Goal: Task Accomplishment & Management: Use online tool/utility

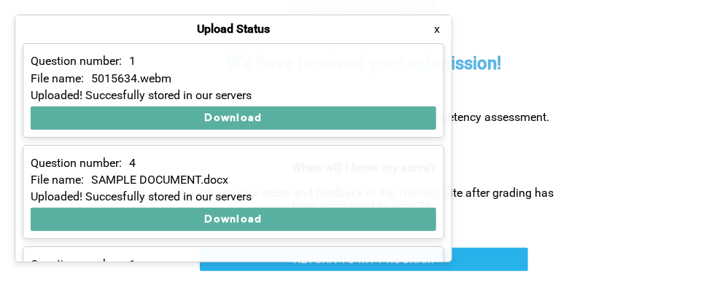
scroll to position [386, 0]
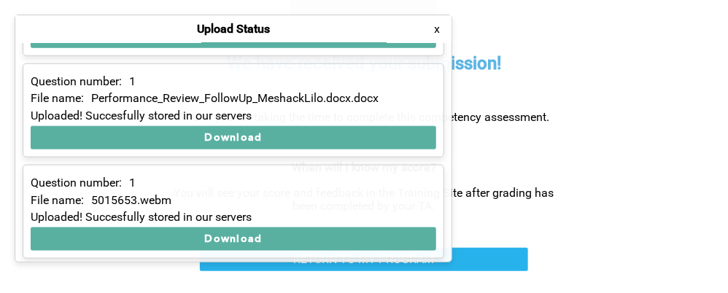
click at [437, 34] on button "x" at bounding box center [437, 29] width 15 height 15
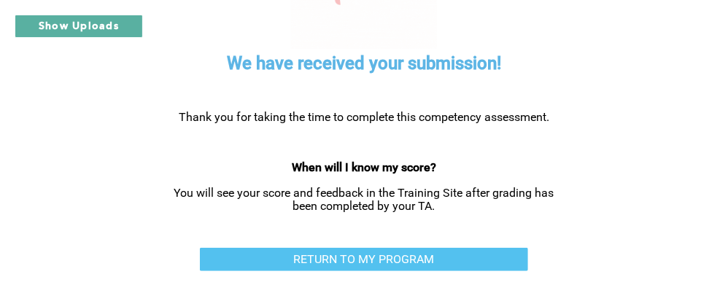
click at [423, 258] on link "RETURN TO MY PROGRAM" at bounding box center [364, 259] width 328 height 23
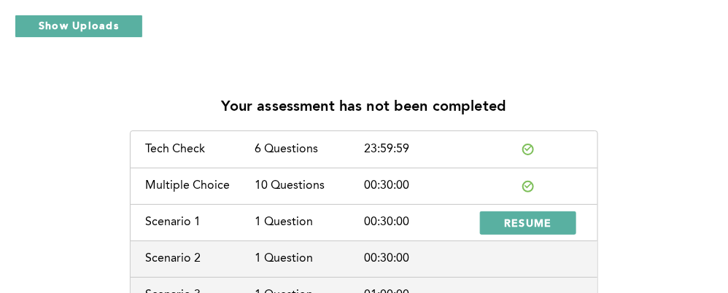
scroll to position [104, 0]
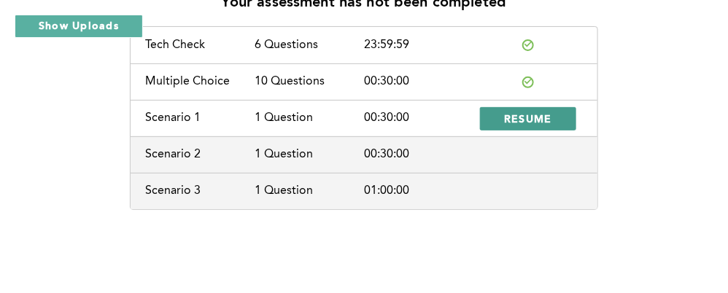
click at [534, 117] on span "RESUME" at bounding box center [528, 119] width 48 height 14
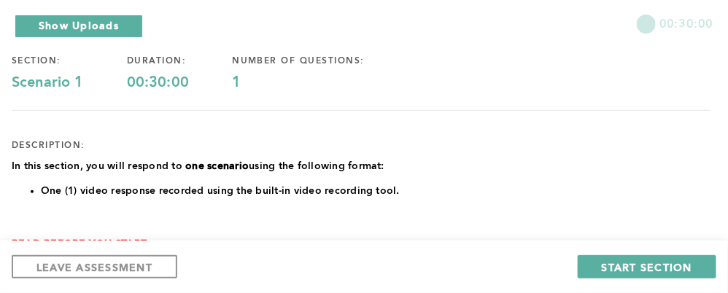
scroll to position [109, 0]
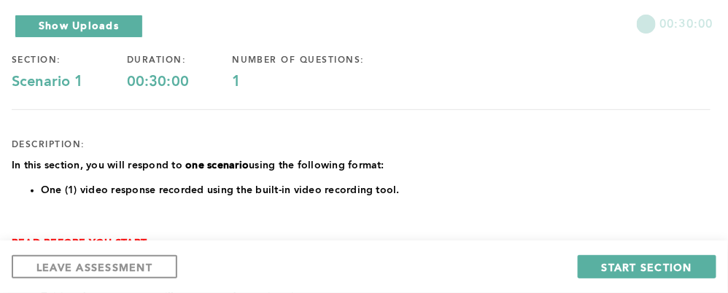
click at [236, 82] on div "1" at bounding box center [320, 83] width 176 height 18
drag, startPoint x: 233, startPoint y: 77, endPoint x: 243, endPoint y: 82, distance: 11.4
click at [243, 82] on div "1" at bounding box center [320, 83] width 176 height 18
click at [264, 71] on div "number of questions: 1" at bounding box center [320, 73] width 176 height 36
click at [232, 58] on div "number of questions:" at bounding box center [320, 61] width 176 height 12
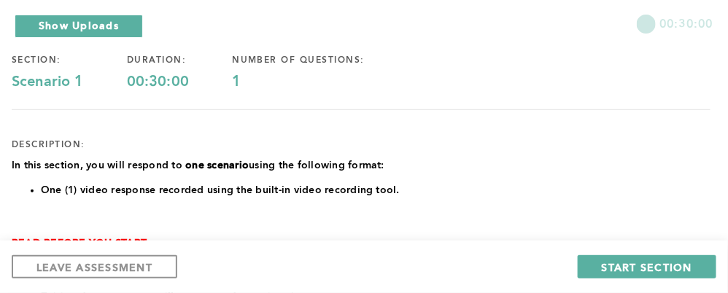
click at [232, 58] on div "number of questions:" at bounding box center [320, 61] width 176 height 12
drag, startPoint x: 233, startPoint y: 56, endPoint x: 337, endPoint y: 84, distance: 107.9
click at [337, 84] on div "number of questions: 1" at bounding box center [320, 73] width 176 height 36
click at [255, 61] on div "number of questions:" at bounding box center [320, 61] width 176 height 12
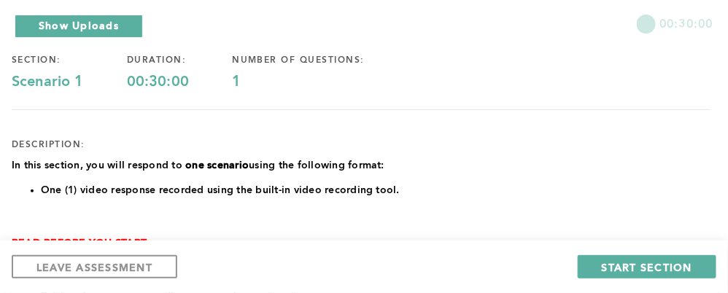
click at [179, 80] on div "00:30:00" at bounding box center [179, 83] width 105 height 18
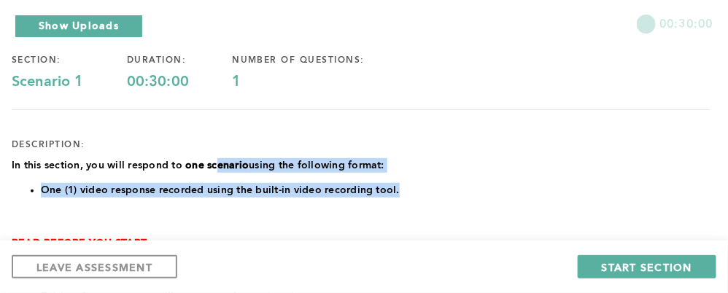
drag, startPoint x: 216, startPoint y: 161, endPoint x: 398, endPoint y: 183, distance: 183.6
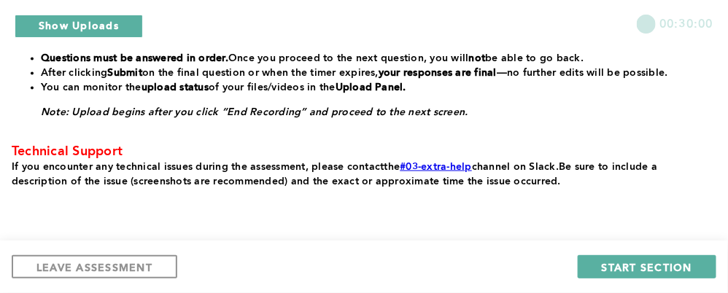
scroll to position [535, 0]
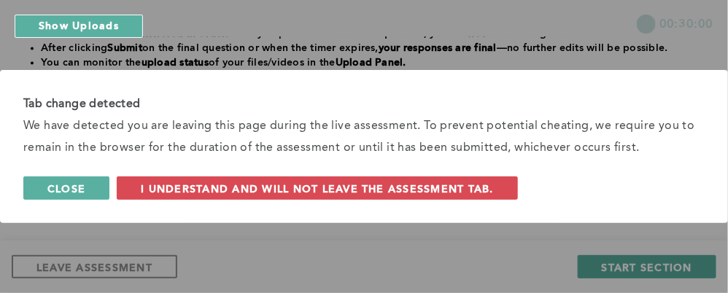
click at [54, 191] on span "Close" at bounding box center [66, 189] width 38 height 14
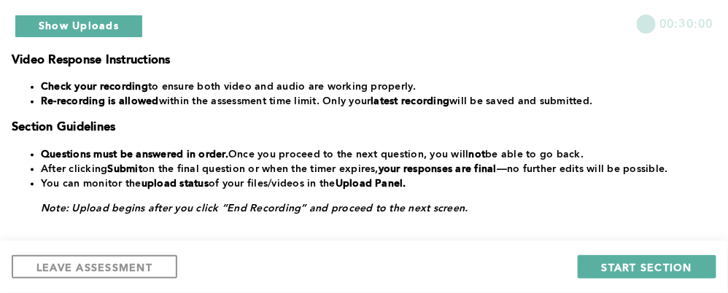
scroll to position [562, 0]
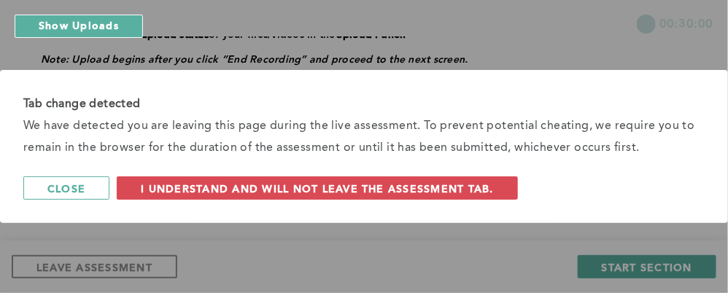
click at [387, 177] on button "I understand and will not leave the assessment tab." at bounding box center [317, 188] width 401 height 23
